Goal: Use online tool/utility: Use online tool/utility

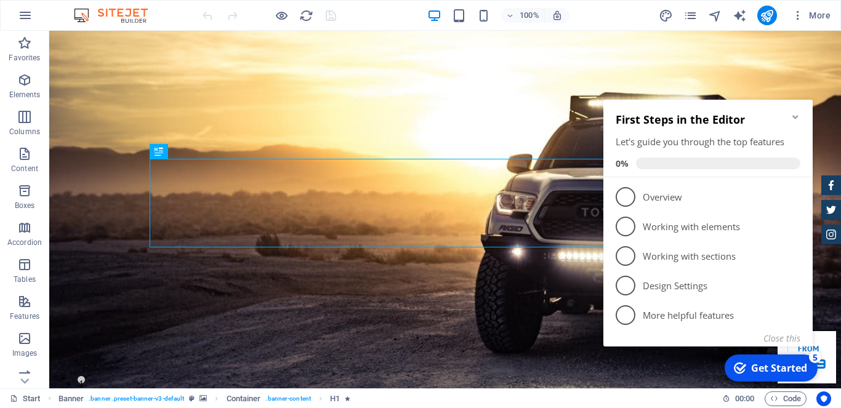
click at [795, 118] on icon "Minimize checklist" at bounding box center [795, 117] width 6 height 4
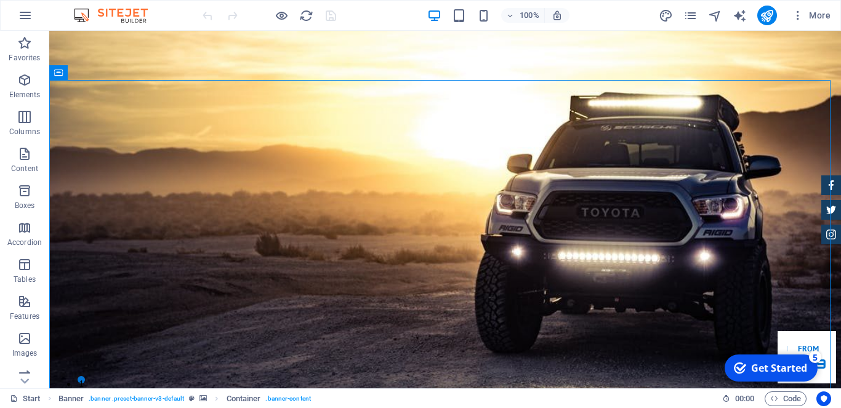
click at [768, 366] on div "Get Started" at bounding box center [779, 368] width 56 height 14
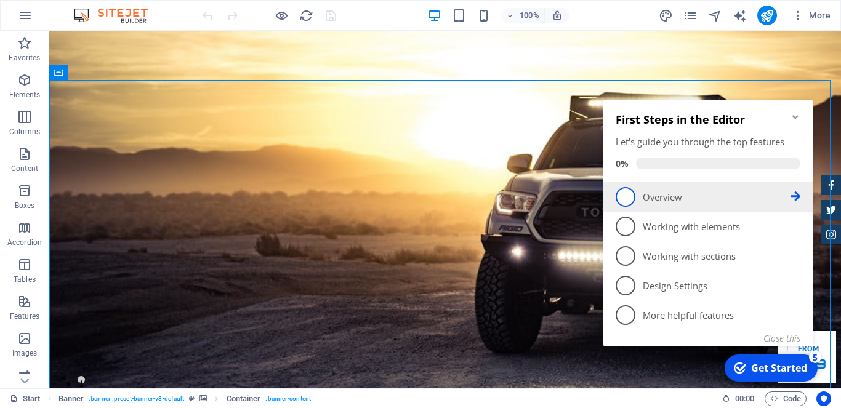
click at [625, 196] on span "1" at bounding box center [626, 197] width 20 height 20
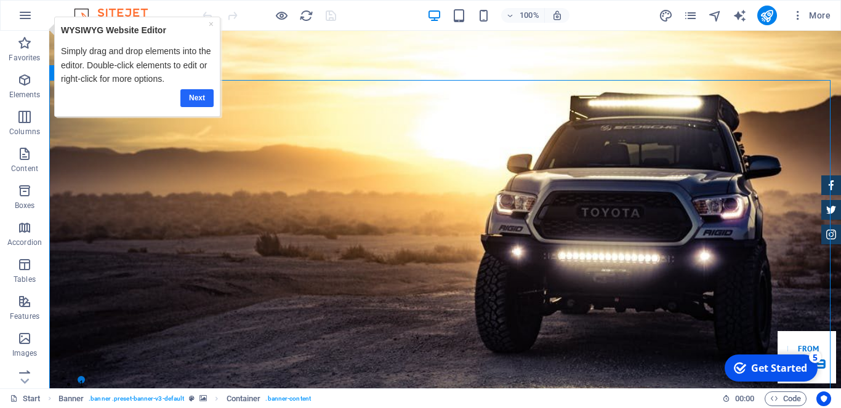
click at [190, 99] on link "Next" at bounding box center [196, 98] width 33 height 18
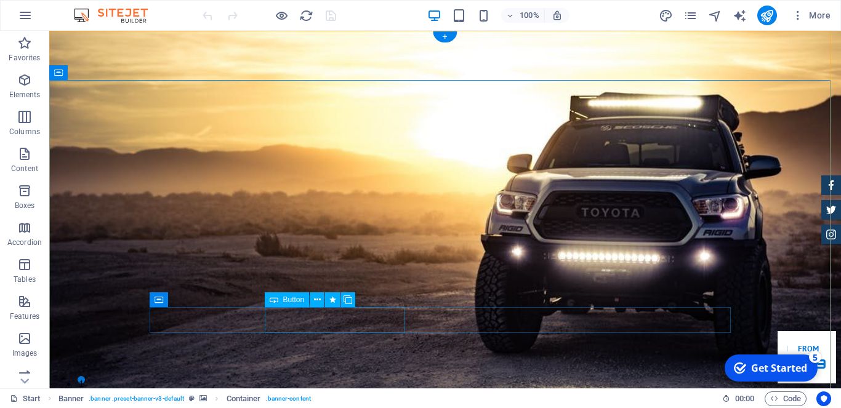
click at [281, 302] on div "Button" at bounding box center [287, 299] width 45 height 15
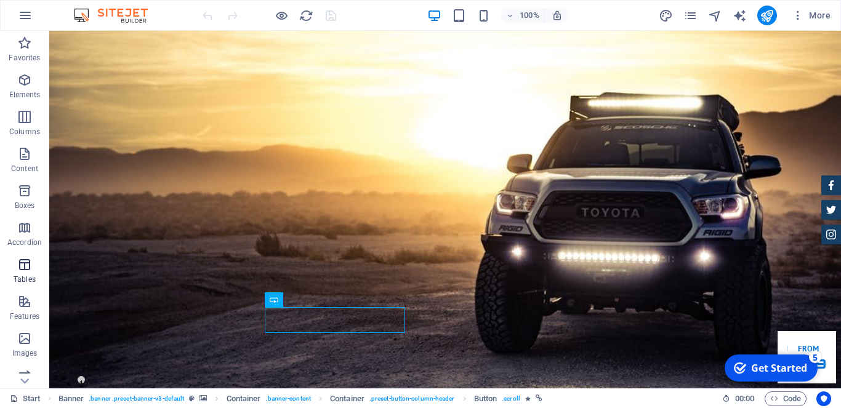
click at [28, 267] on icon "button" at bounding box center [24, 264] width 15 height 15
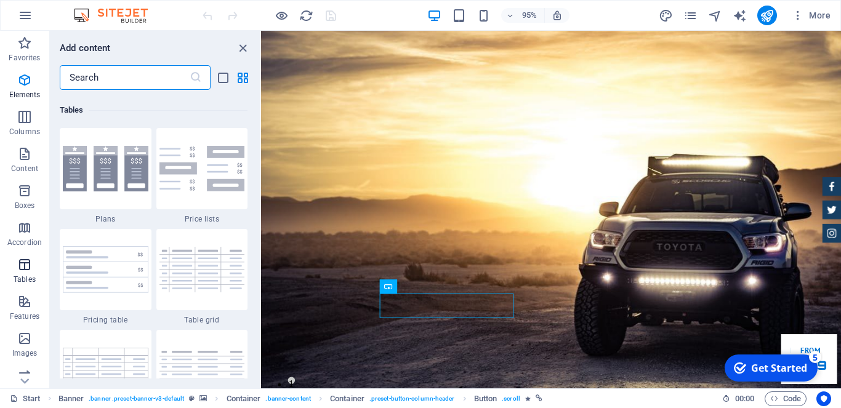
scroll to position [4265, 0]
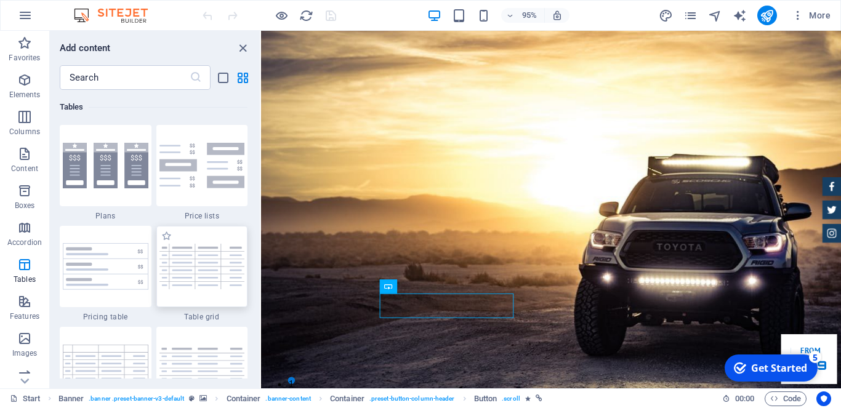
click at [209, 269] on img at bounding box center [202, 266] width 86 height 45
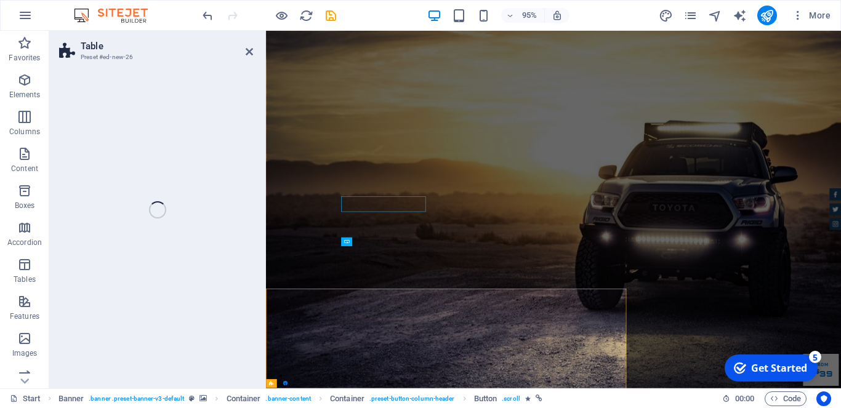
click at [209, 269] on div "Table Preset #ed-new-26 Drag here to replace the existing content. Press “Ctrl”…" at bounding box center [445, 210] width 792 height 358
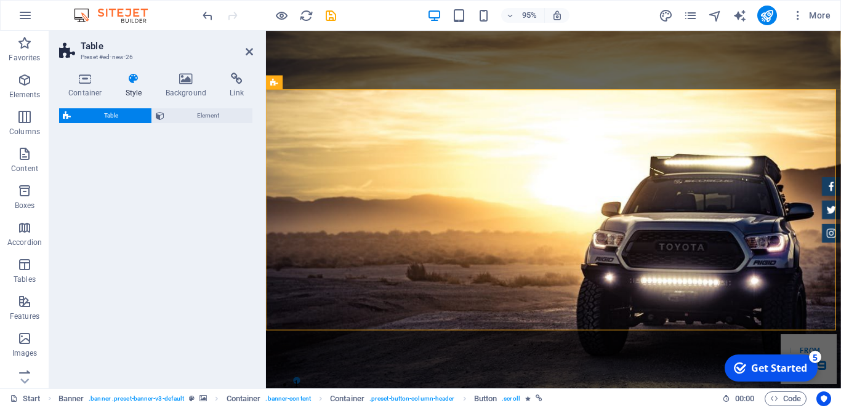
scroll to position [369, 0]
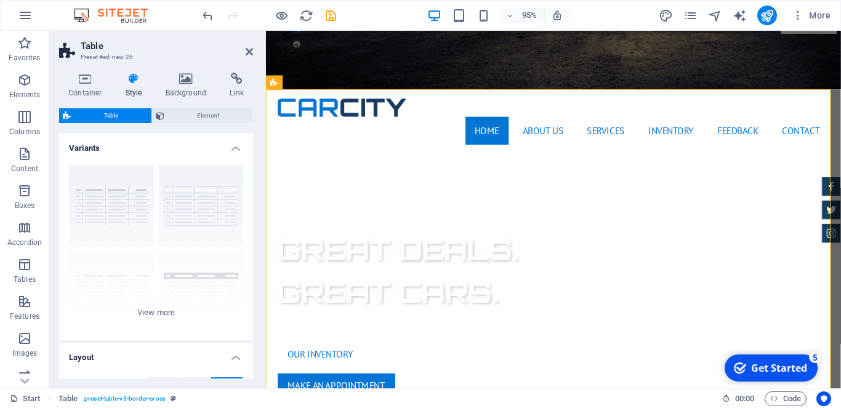
click at [243, 54] on header "Table Preset #ed-new-26" at bounding box center [156, 47] width 194 height 32
click at [252, 52] on icon at bounding box center [249, 52] width 7 height 10
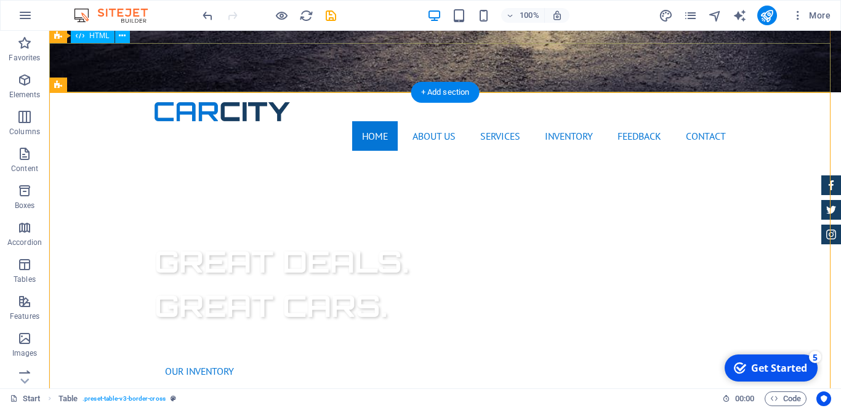
drag, startPoint x: 301, startPoint y: 83, endPoint x: 252, endPoint y: 52, distance: 58.1
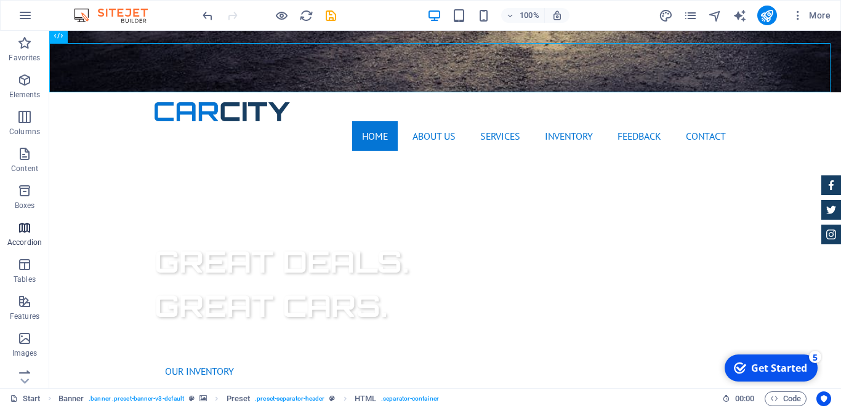
click at [21, 238] on p "Accordion" at bounding box center [24, 243] width 34 height 10
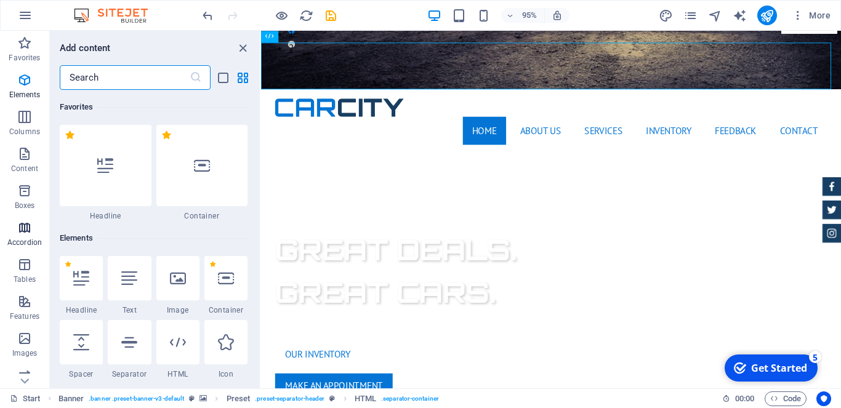
scroll to position [3932, 0]
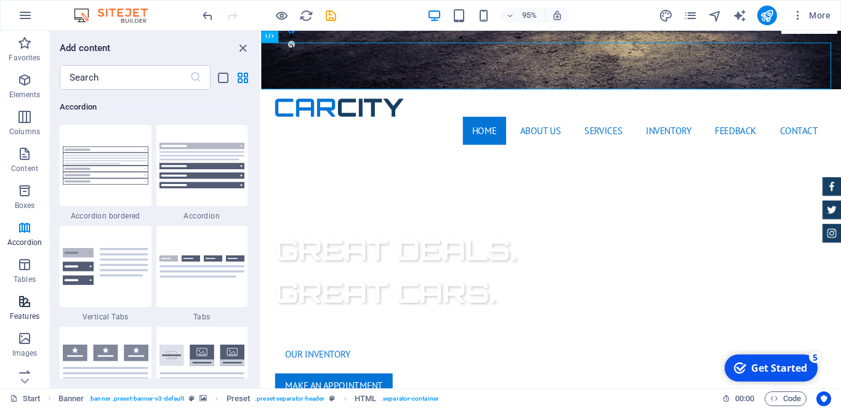
click at [18, 312] on p "Features" at bounding box center [25, 317] width 30 height 10
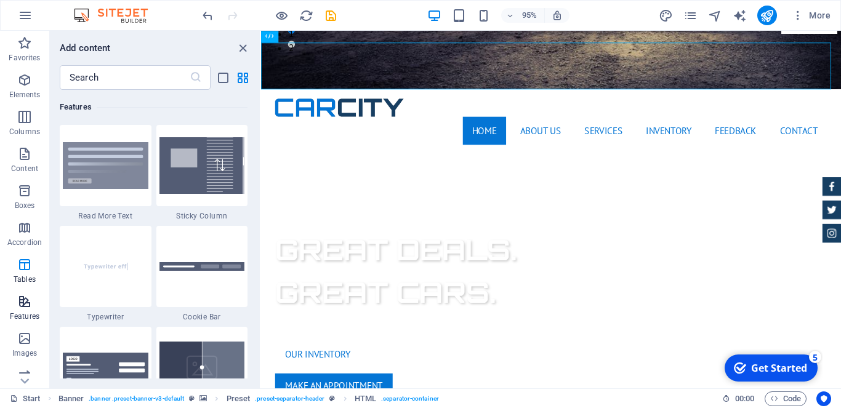
scroll to position [4800, 0]
click at [20, 157] on icon "button" at bounding box center [24, 154] width 15 height 15
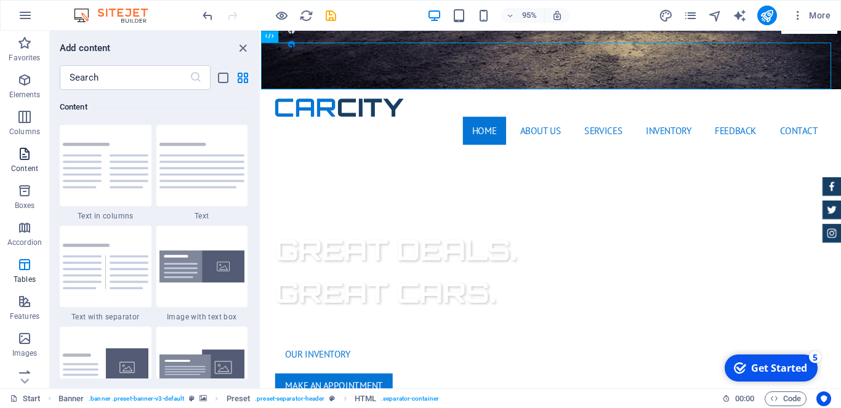
scroll to position [2154, 0]
click at [18, 88] on span "Elements" at bounding box center [24, 88] width 49 height 30
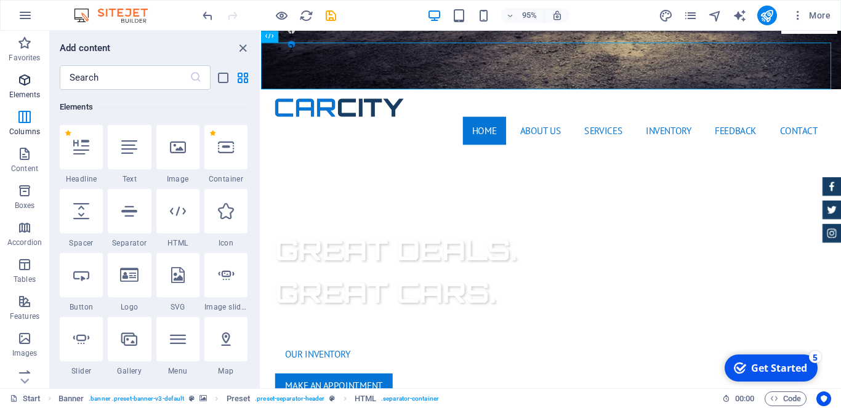
scroll to position [131, 0]
click at [127, 277] on icon at bounding box center [129, 275] width 18 height 16
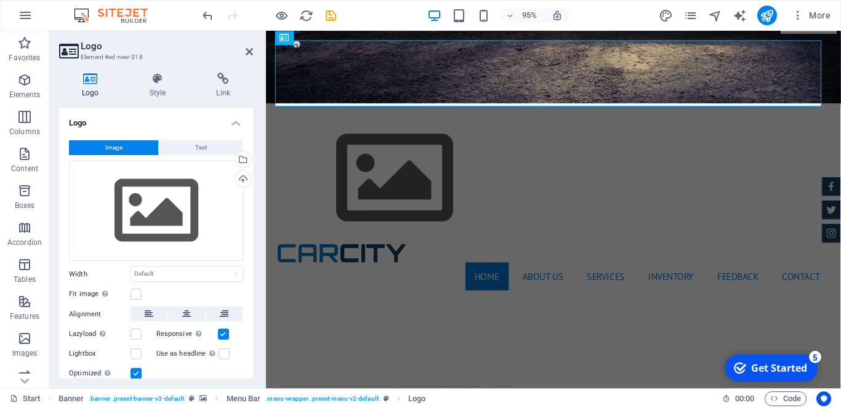
scroll to position [0, 0]
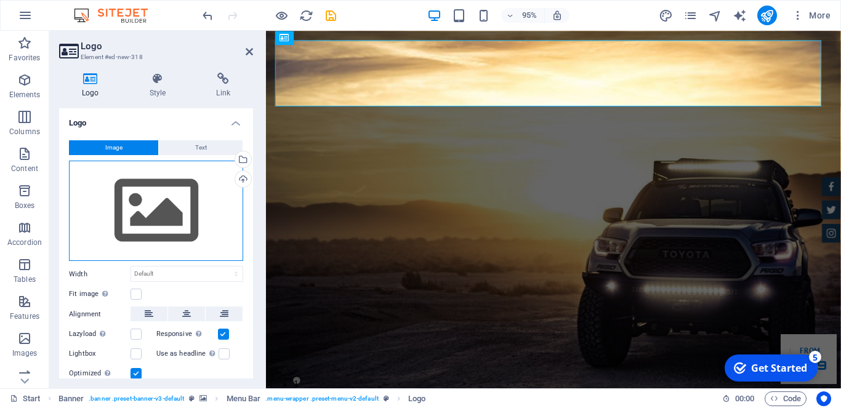
click at [151, 200] on div "Drag files here, click to choose files or select files from Files or our free s…" at bounding box center [156, 211] width 174 height 101
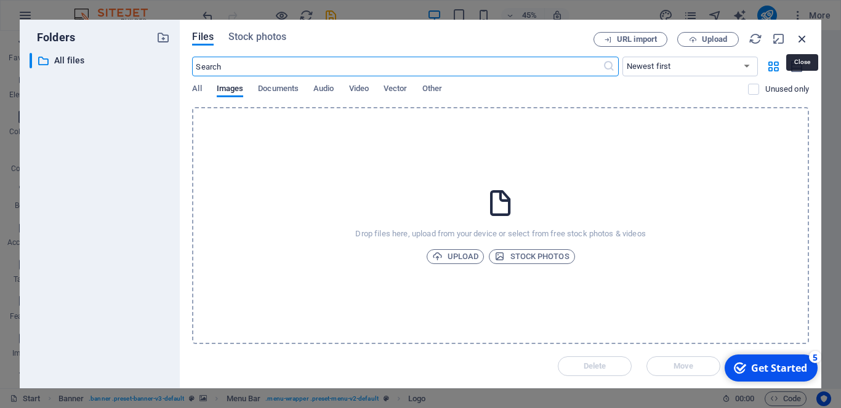
click at [800, 37] on icon "button" at bounding box center [803, 39] width 14 height 14
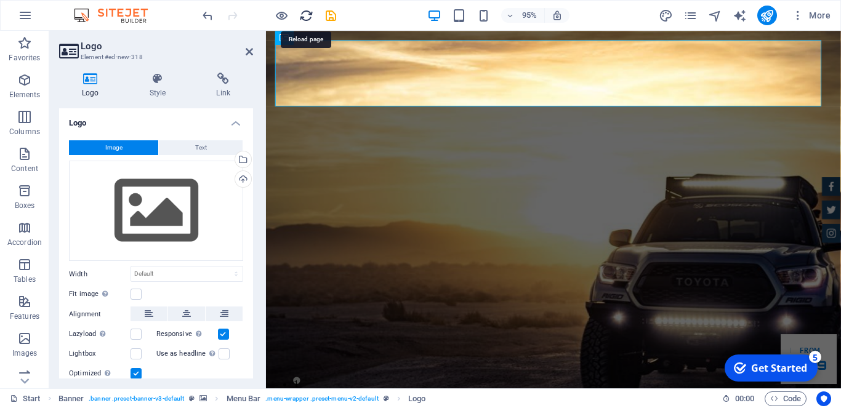
drag, startPoint x: 299, startPoint y: 15, endPoint x: 440, endPoint y: 26, distance: 140.9
click at [299, 15] on icon "reload" at bounding box center [306, 16] width 14 height 14
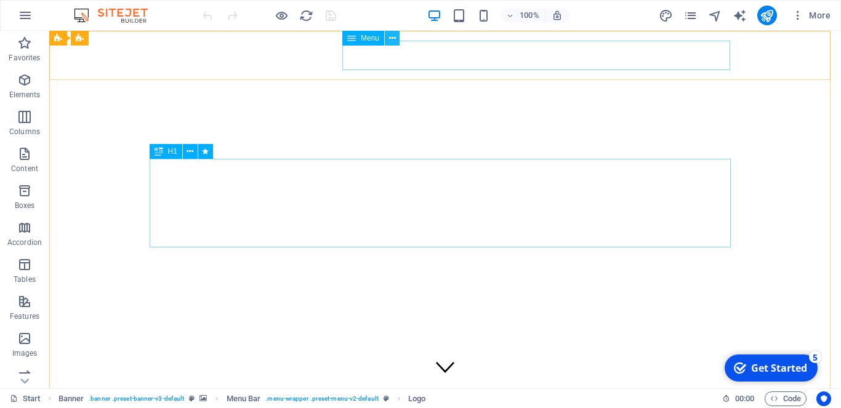
click at [393, 38] on icon at bounding box center [392, 38] width 7 height 13
